Goal: Information Seeking & Learning: Learn about a topic

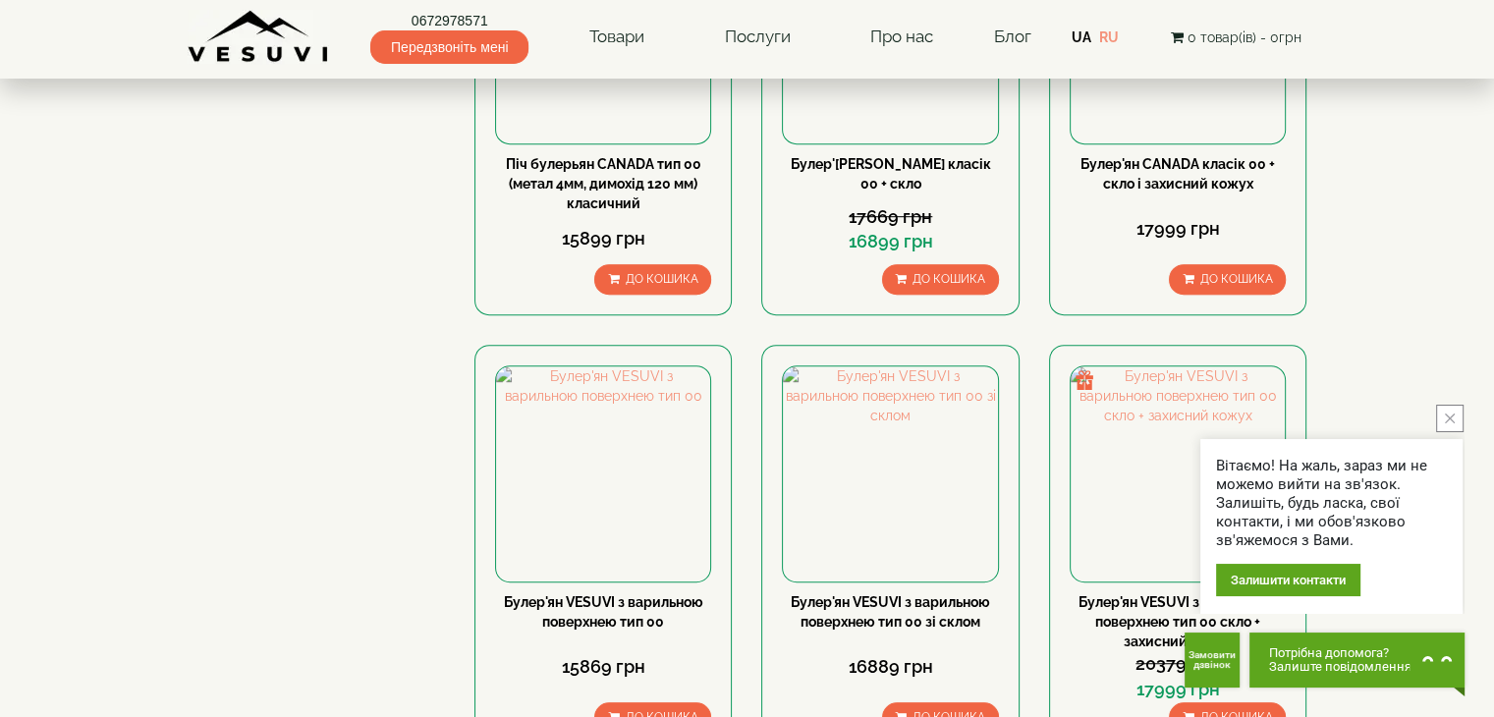
scroll to position [1180, 0]
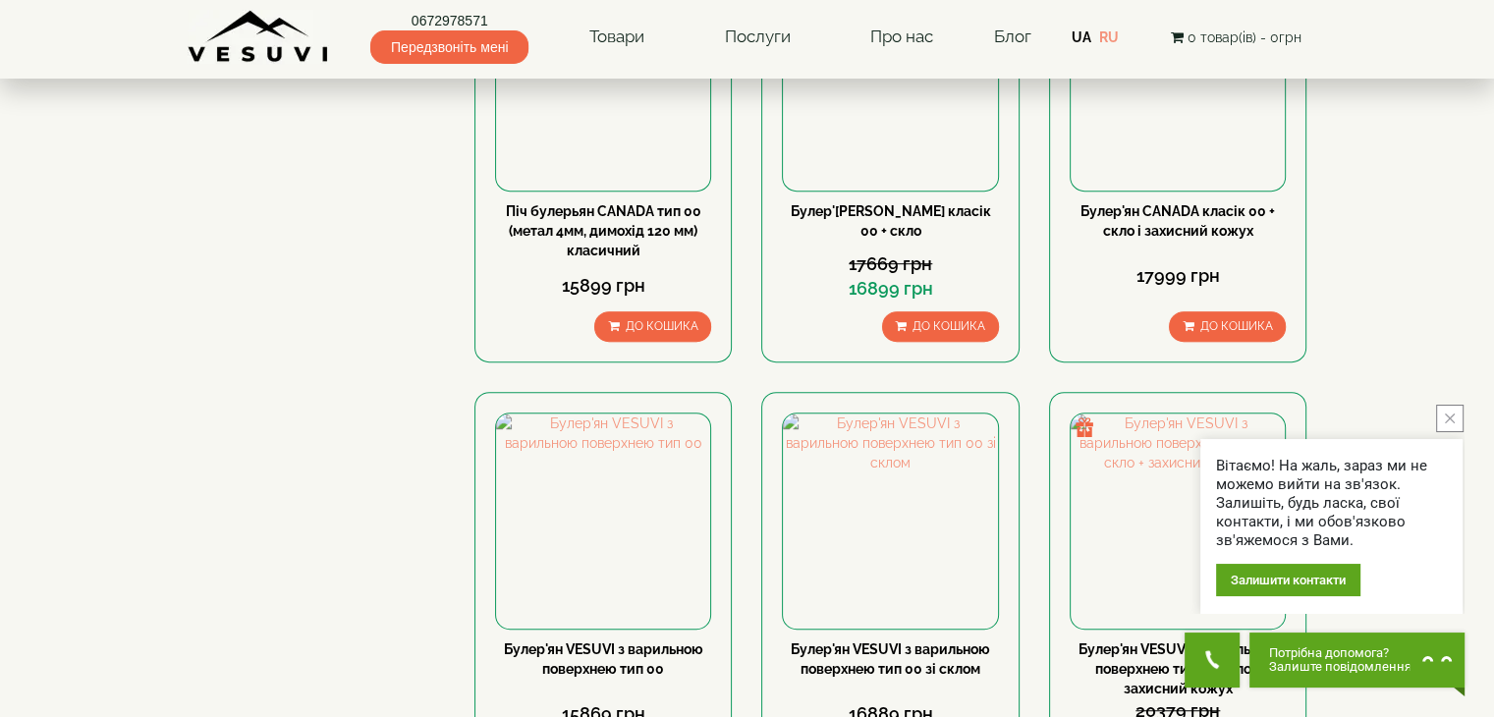
drag, startPoint x: 1500, startPoint y: 60, endPoint x: 1485, endPoint y: 206, distance: 147.2
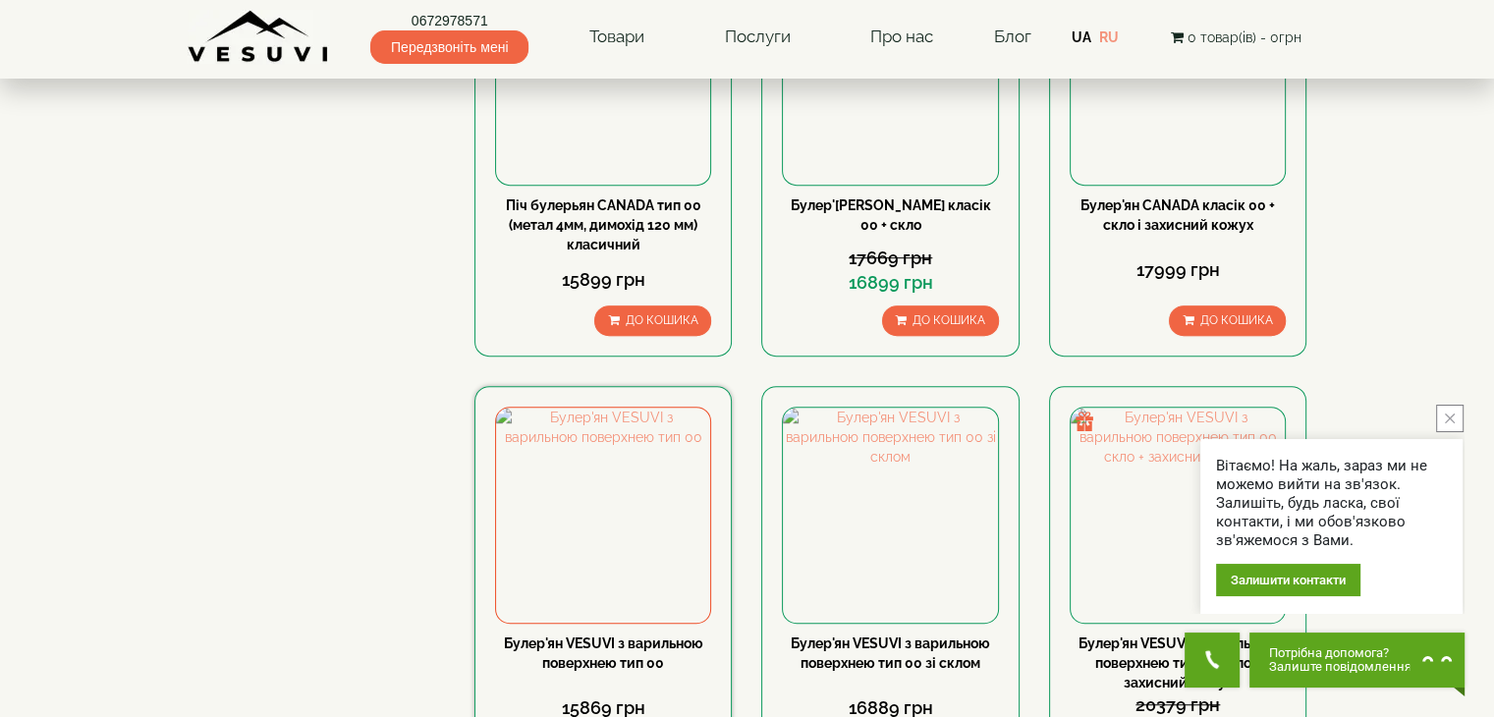
click at [577, 635] on link "Булер'ян VESUVI з варильною поверхнею тип 00" at bounding box center [603, 652] width 199 height 35
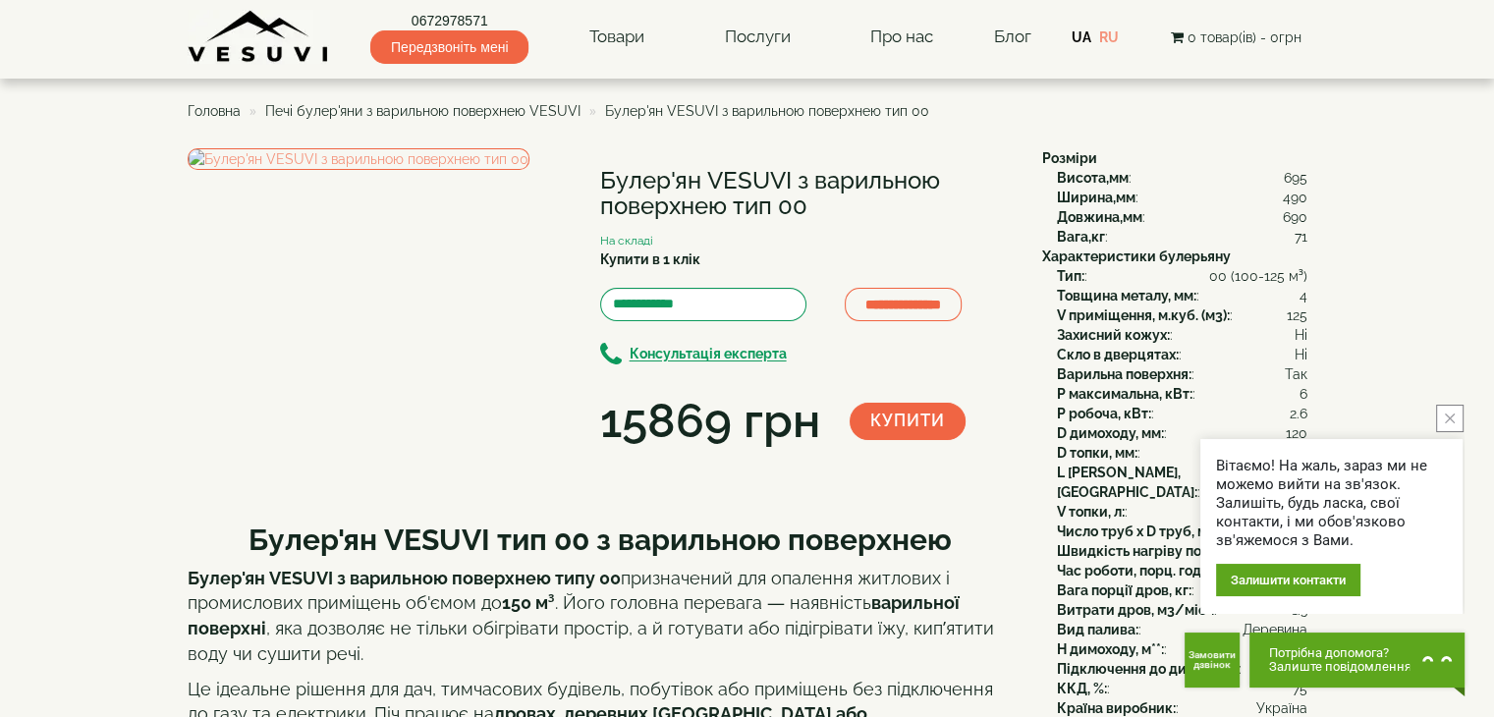
click at [1455, 421] on button "close button" at bounding box center [1449, 418] width 27 height 27
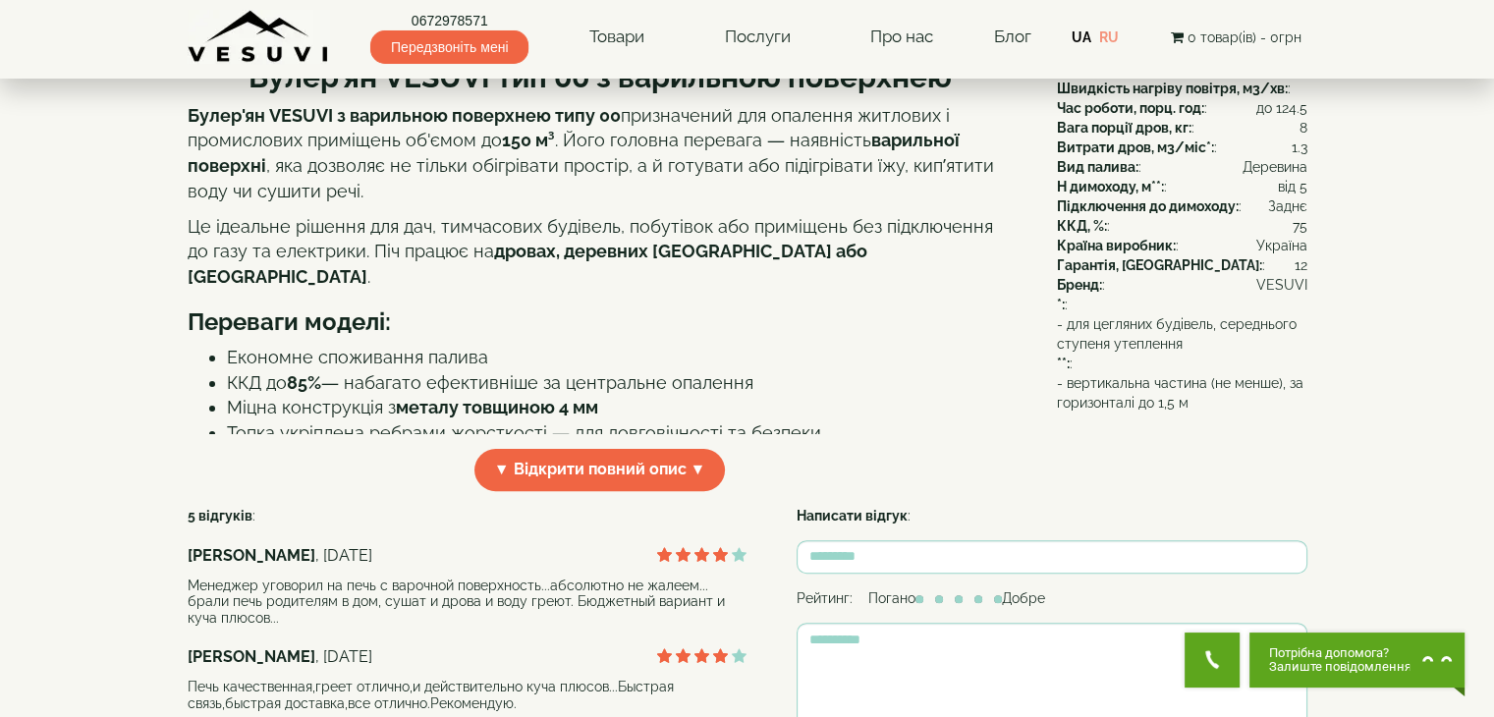
scroll to position [464, 0]
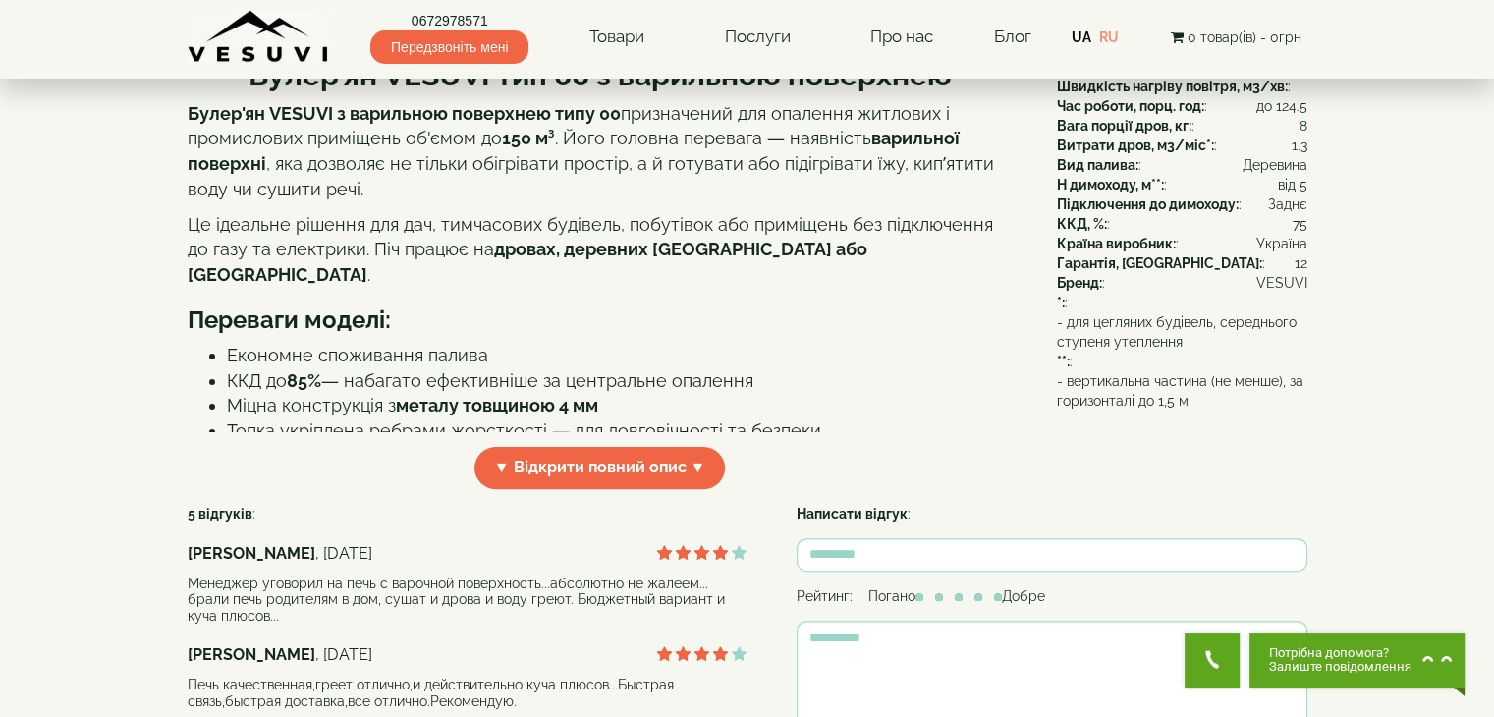
click at [698, 489] on span "▼ Відкрити повний опис ▼" at bounding box center [599, 468] width 251 height 42
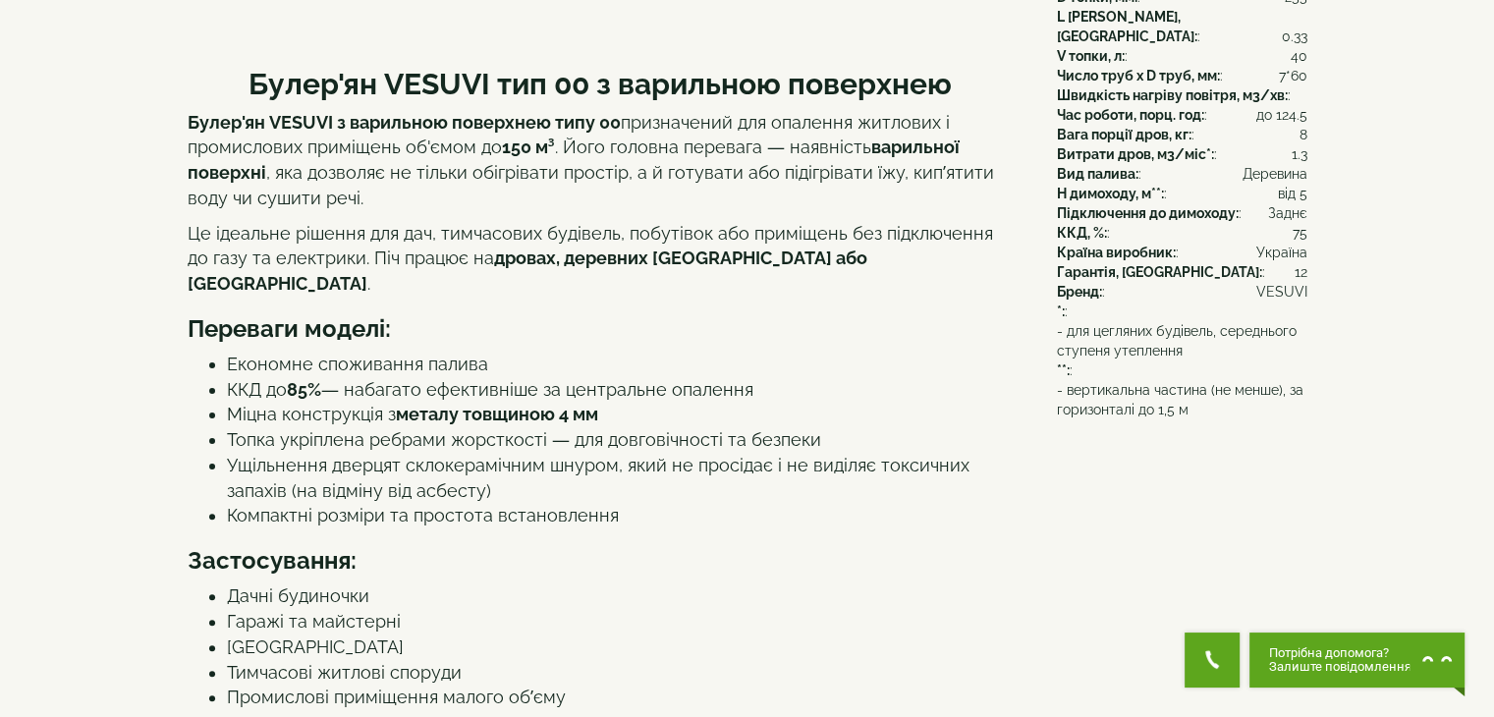
scroll to position [0, 0]
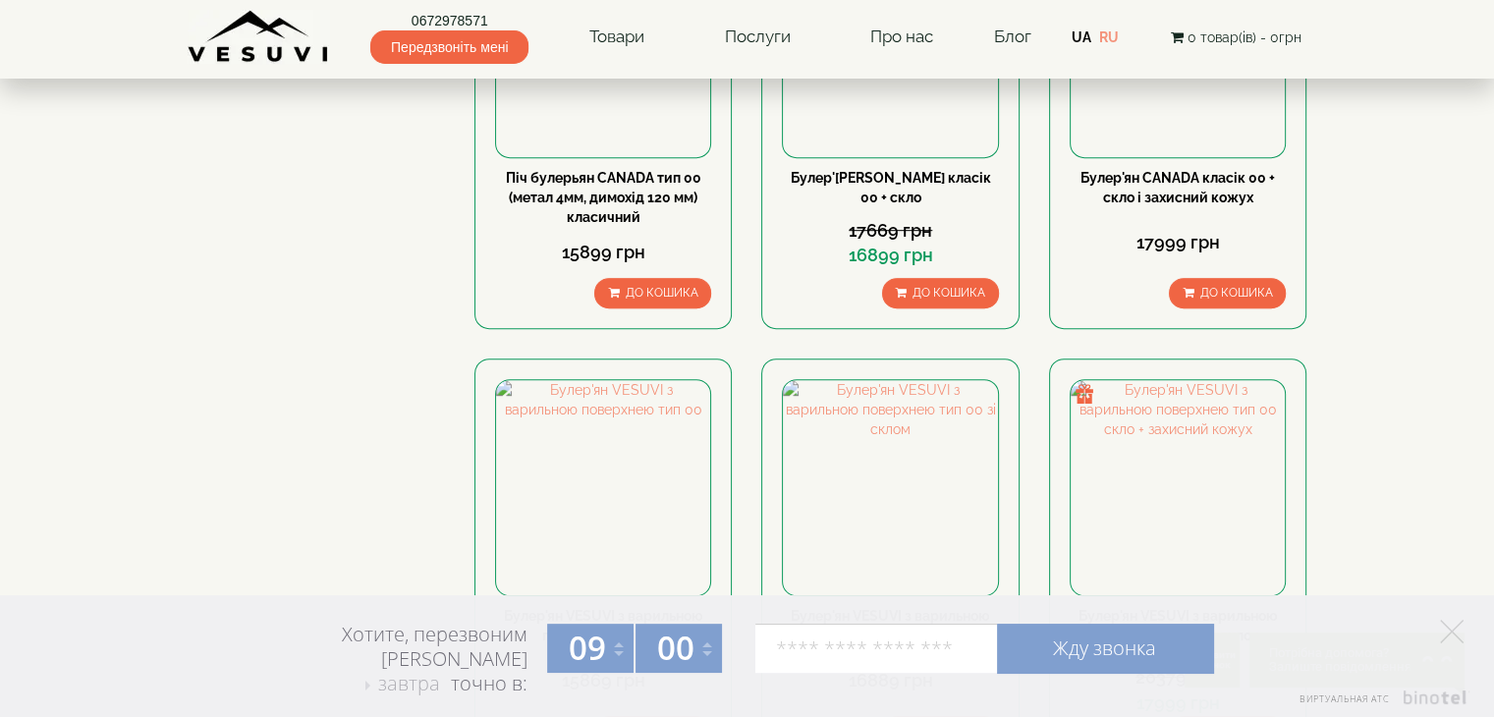
scroll to position [477, 0]
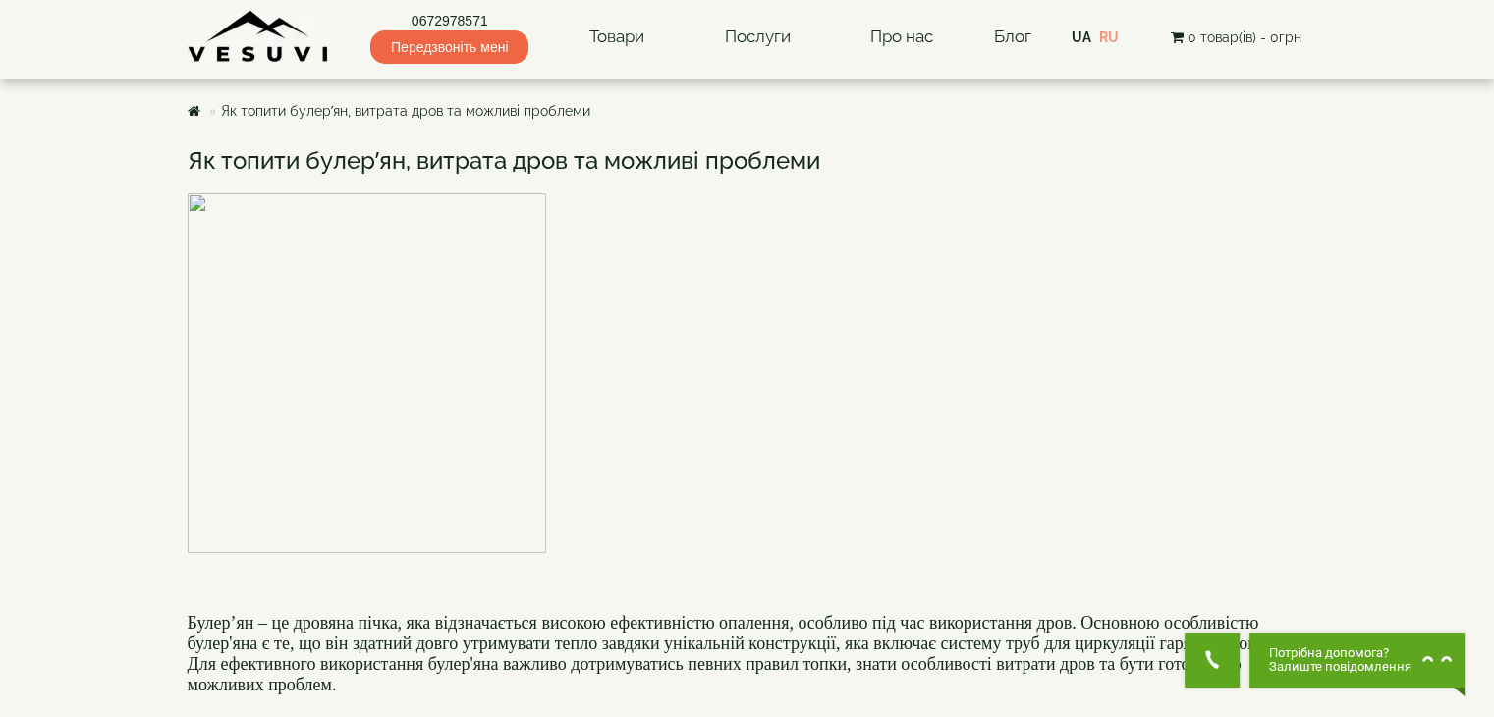
click at [399, 165] on h3 "Як топити булер’ян, витрата дров та можливі проблеми" at bounding box center [747, 161] width 1119 height 26
drag, startPoint x: 404, startPoint y: 158, endPoint x: 306, endPoint y: 168, distance: 97.7
click at [306, 168] on h3 "Як топити булер’ян, витрата дров та можливі проблеми" at bounding box center [747, 161] width 1119 height 26
copy h3 "булер’ян"
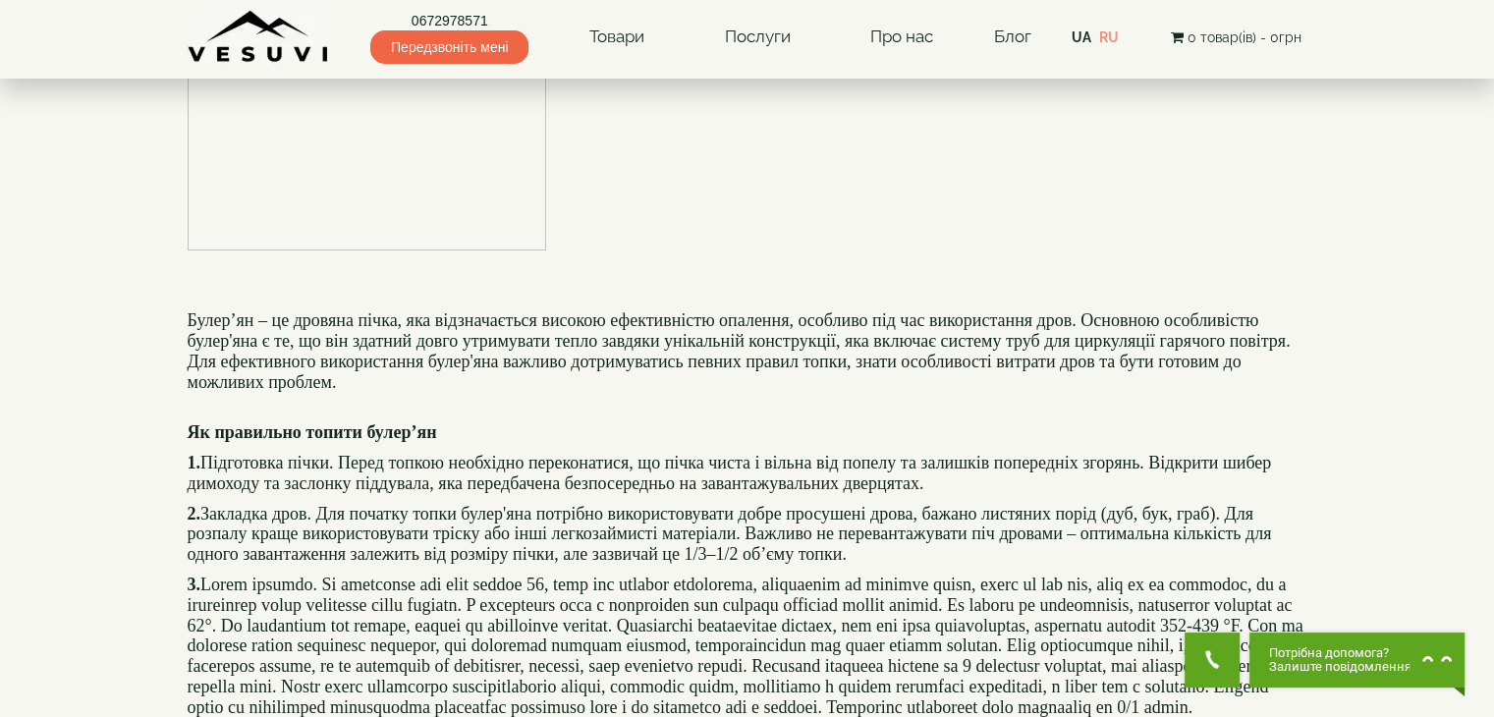
scroll to position [305, 0]
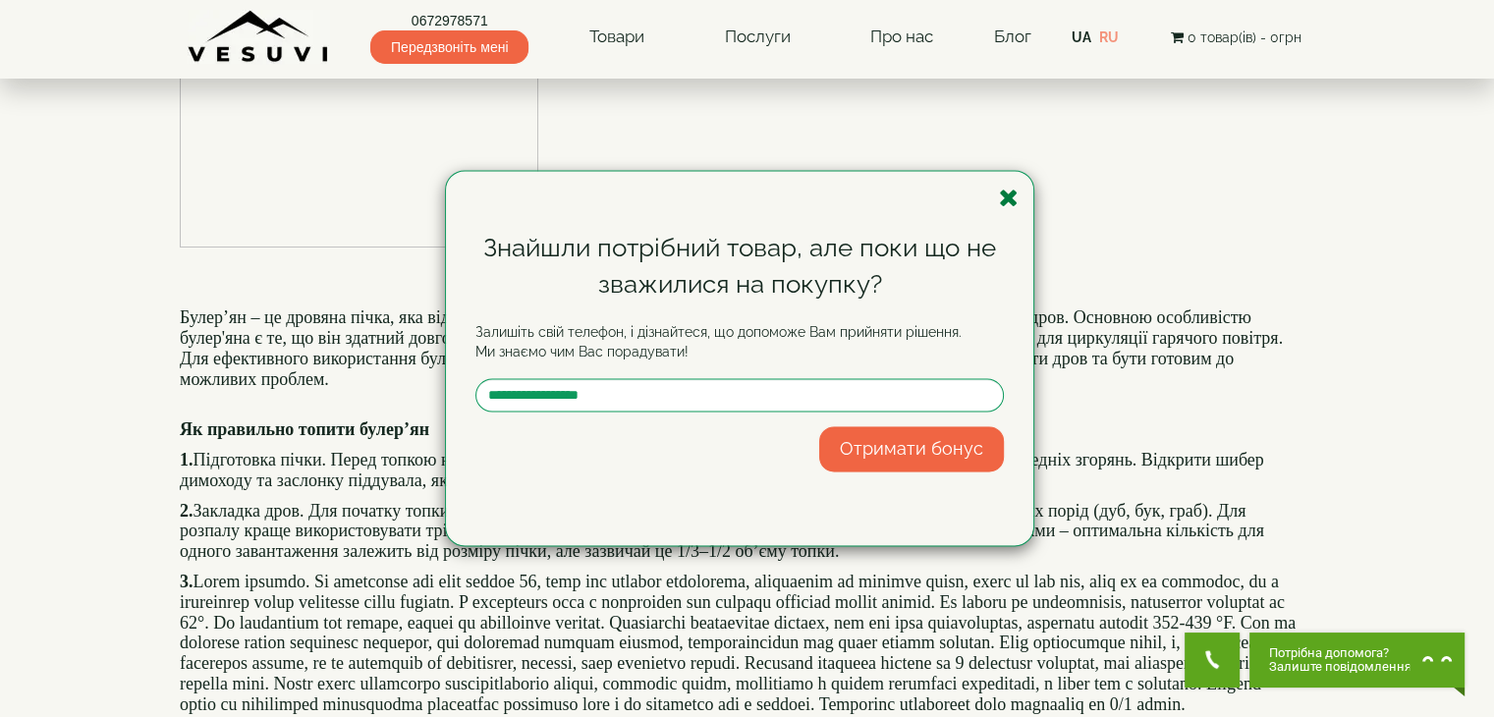
click at [1001, 197] on icon "button" at bounding box center [1009, 198] width 20 height 25
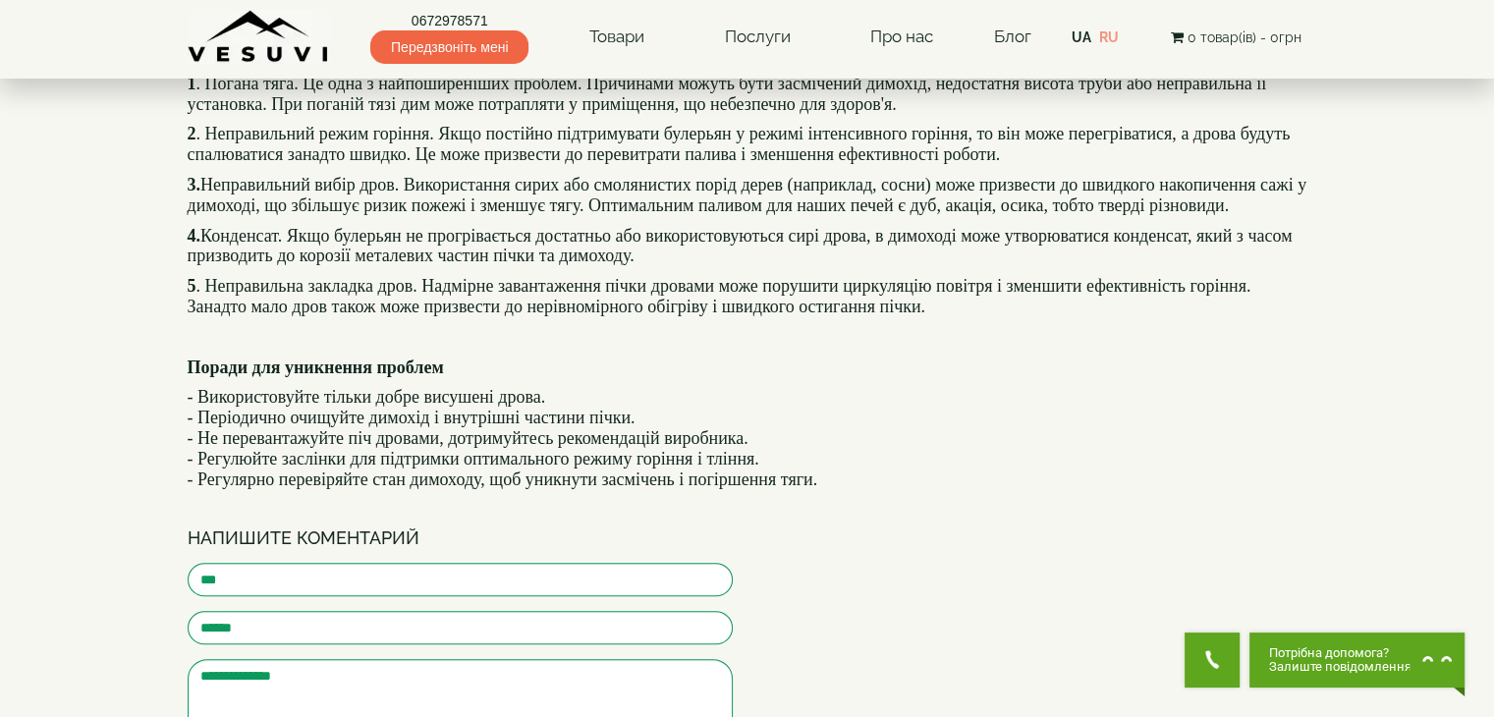
scroll to position [1559, 0]
